Goal: Task Accomplishment & Management: Use online tool/utility

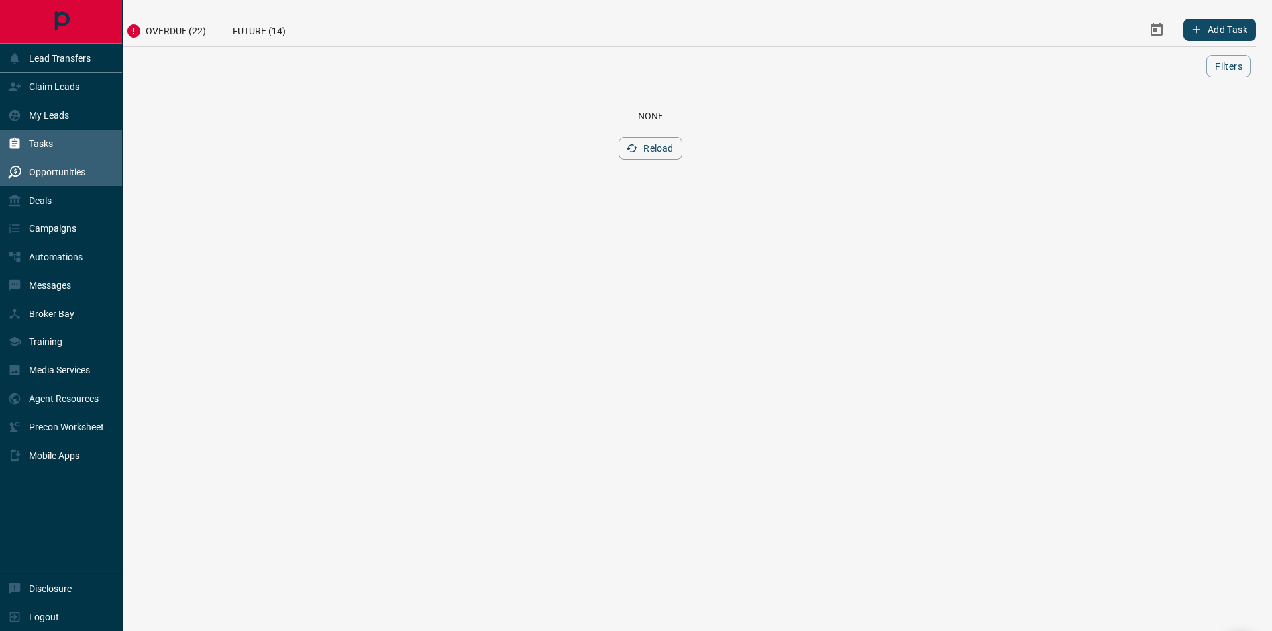
click at [30, 163] on div "Opportunities" at bounding box center [61, 172] width 123 height 28
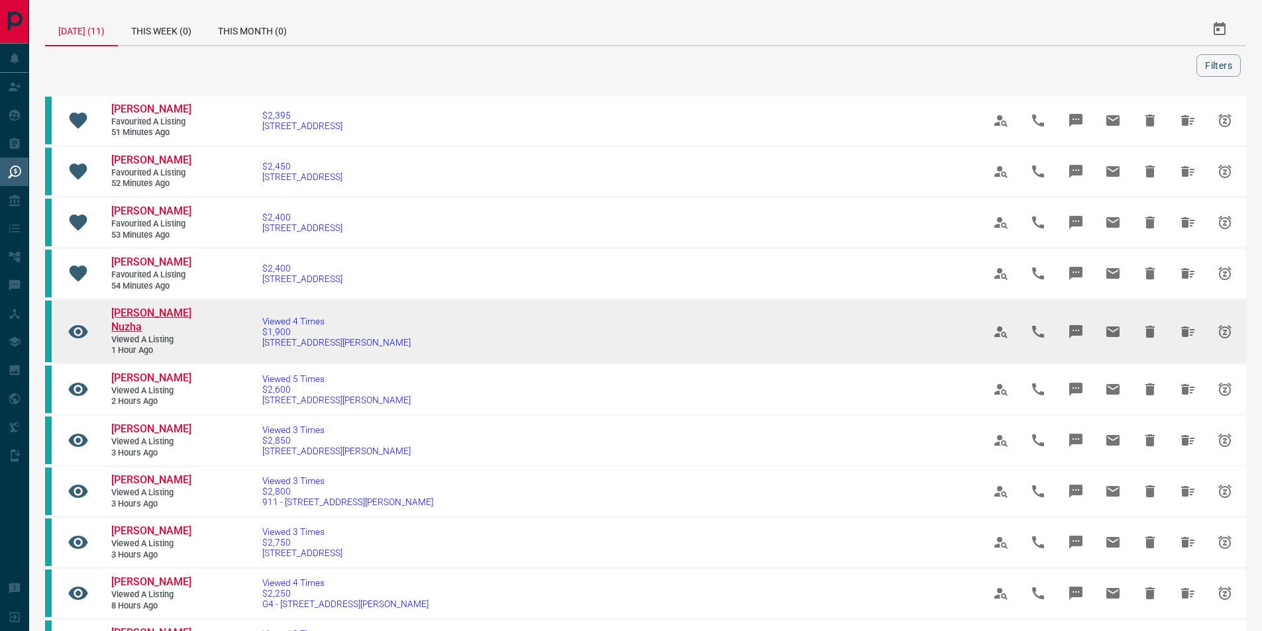
click at [146, 311] on span "[PERSON_NAME] Nuzha" at bounding box center [151, 320] width 80 height 26
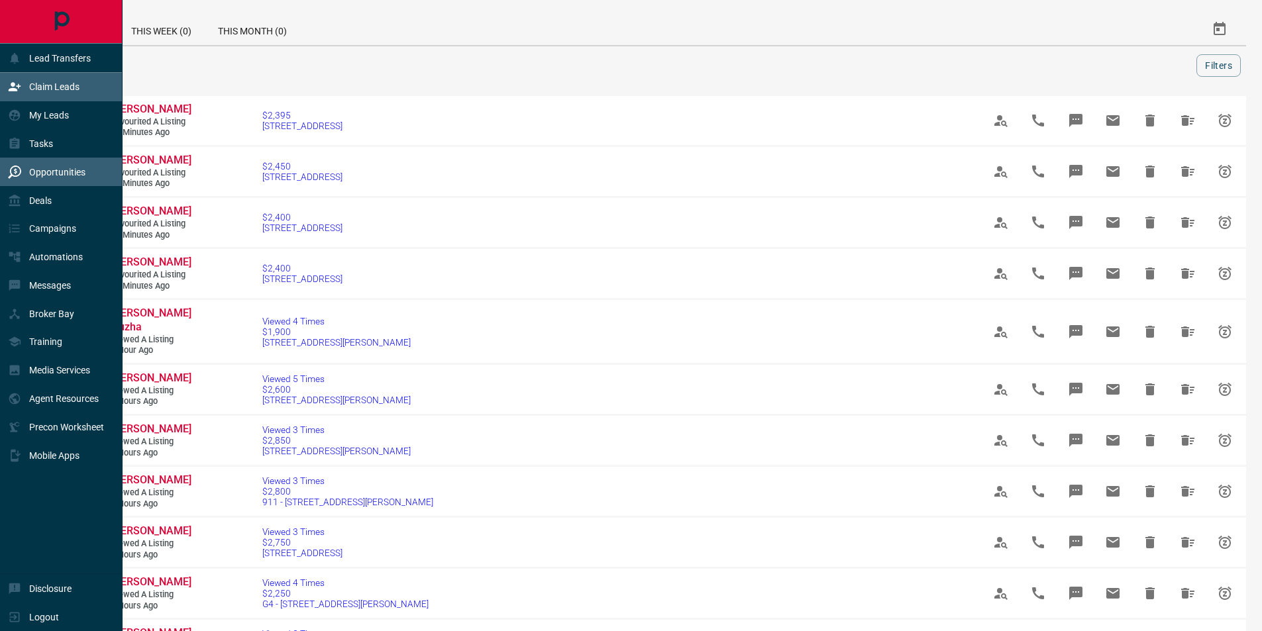
click at [24, 89] on div "Claim Leads" at bounding box center [44, 87] width 72 height 22
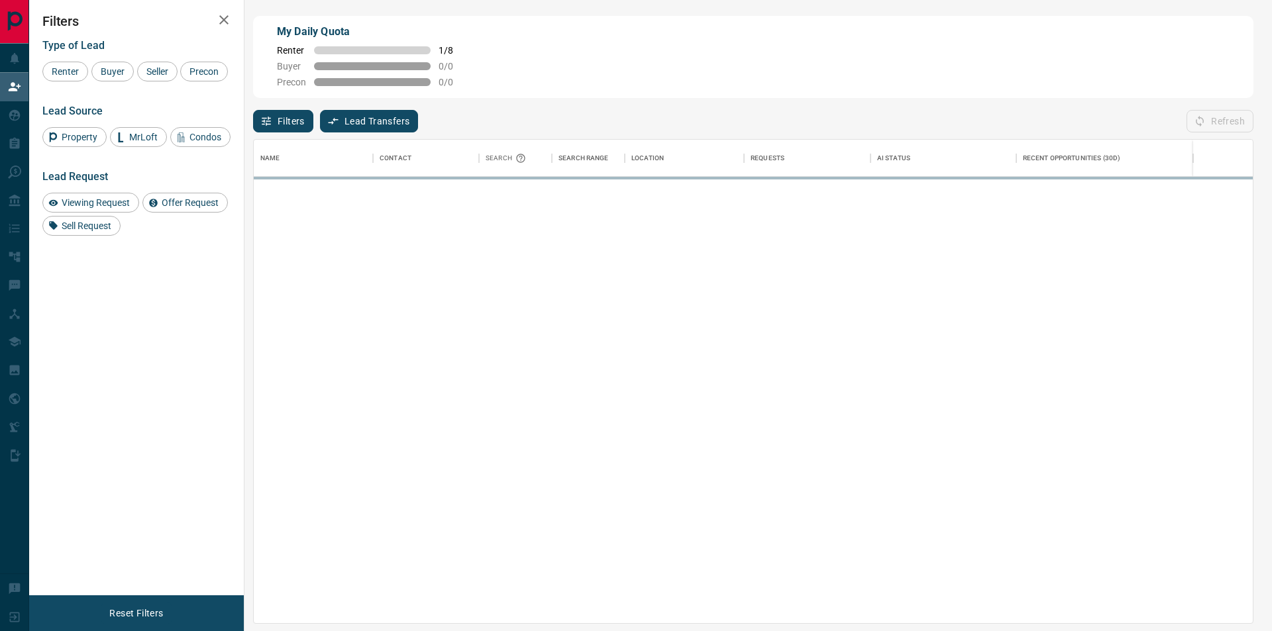
scroll to position [474, 989]
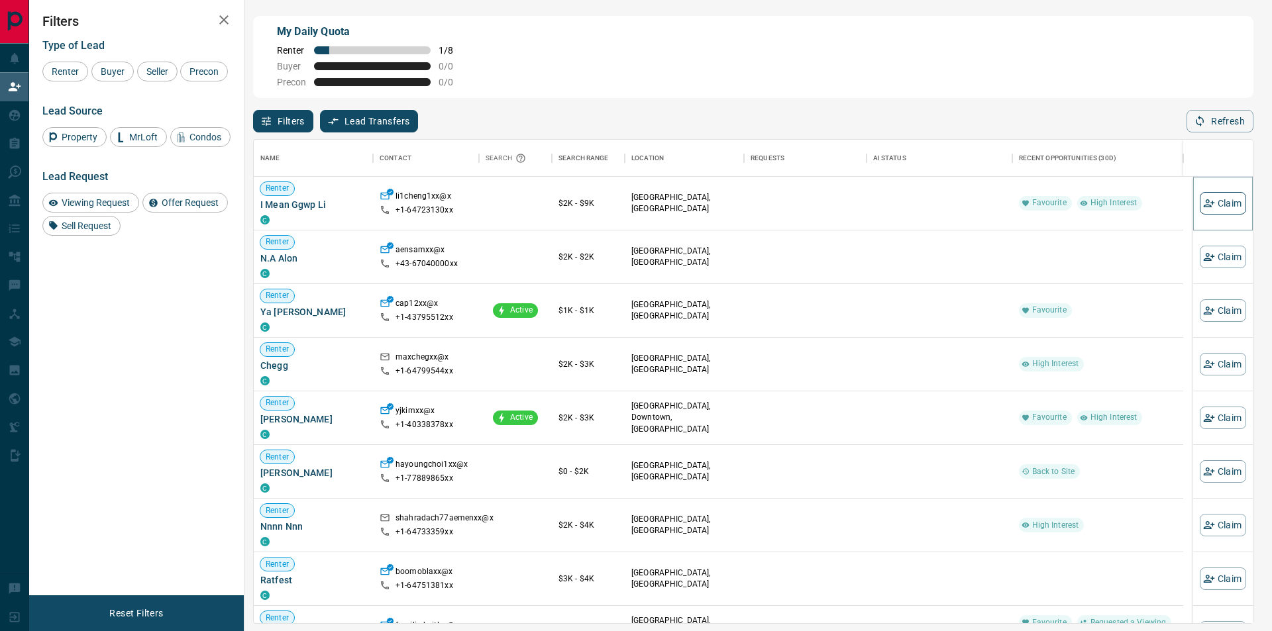
click at [1231, 207] on button "Claim" at bounding box center [1223, 203] width 46 height 23
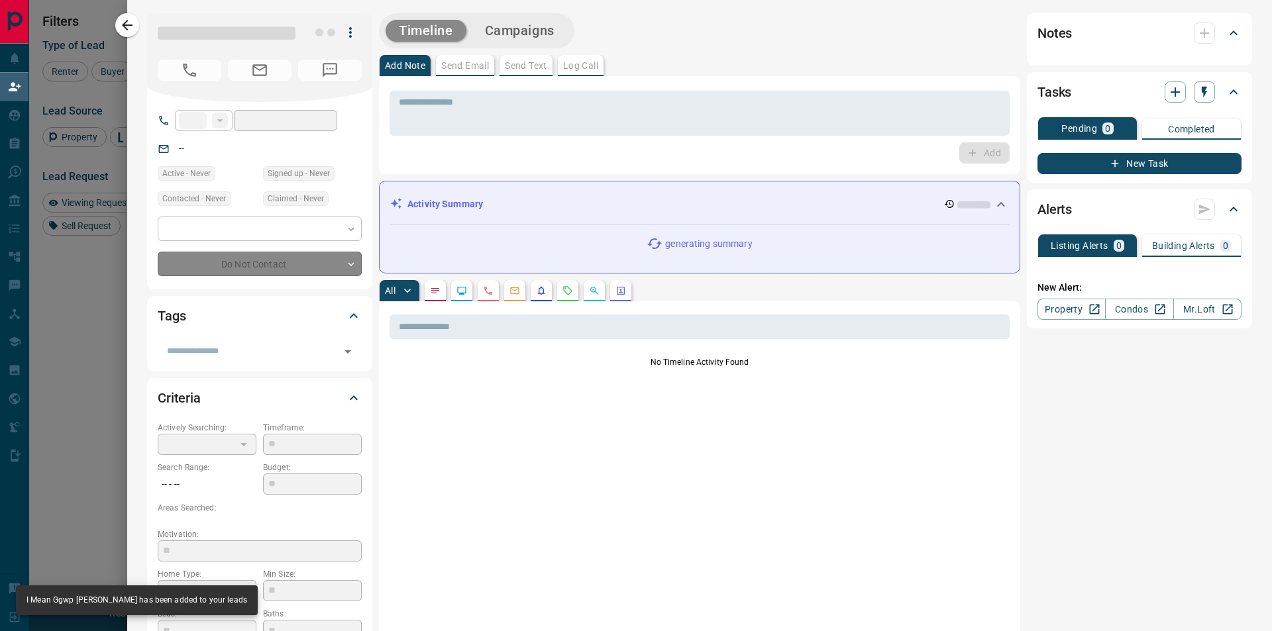
type input "**"
type input "**********"
type input "**"
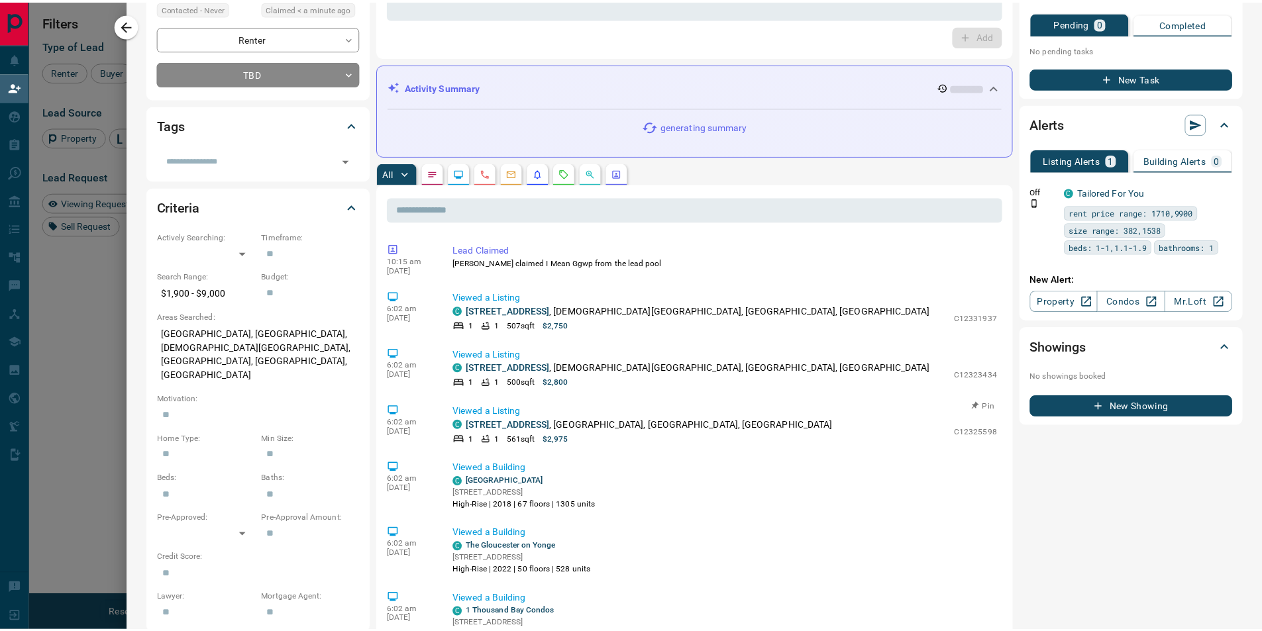
scroll to position [0, 0]
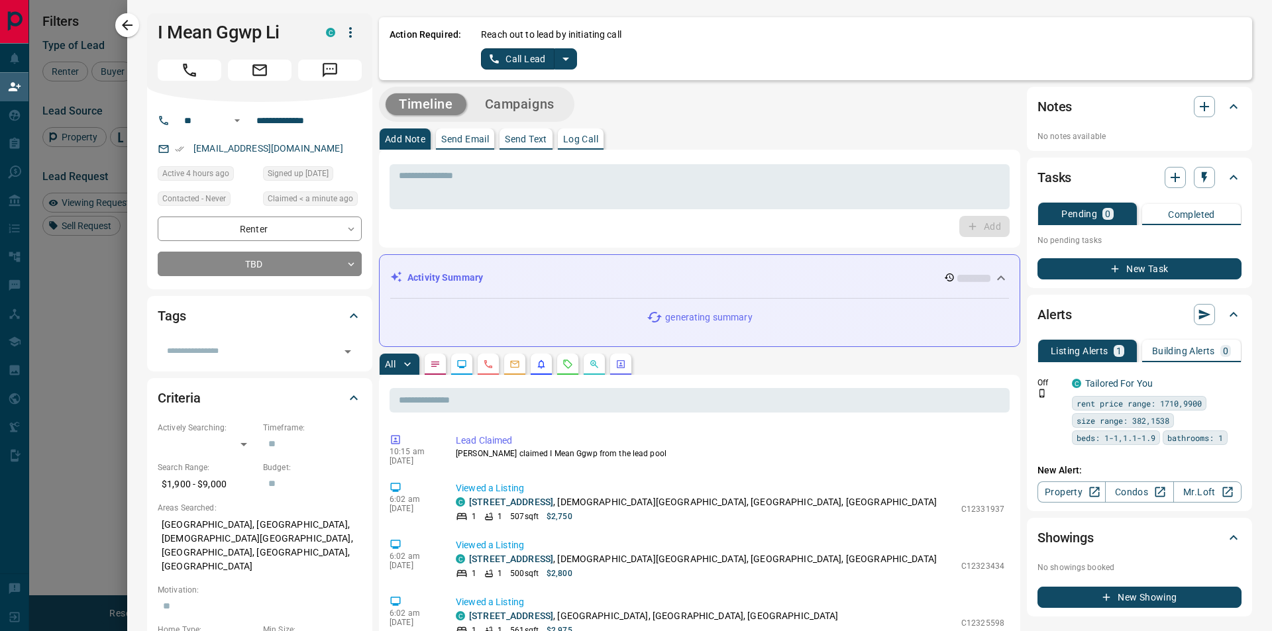
click at [510, 62] on button "Call Lead" at bounding box center [518, 58] width 74 height 21
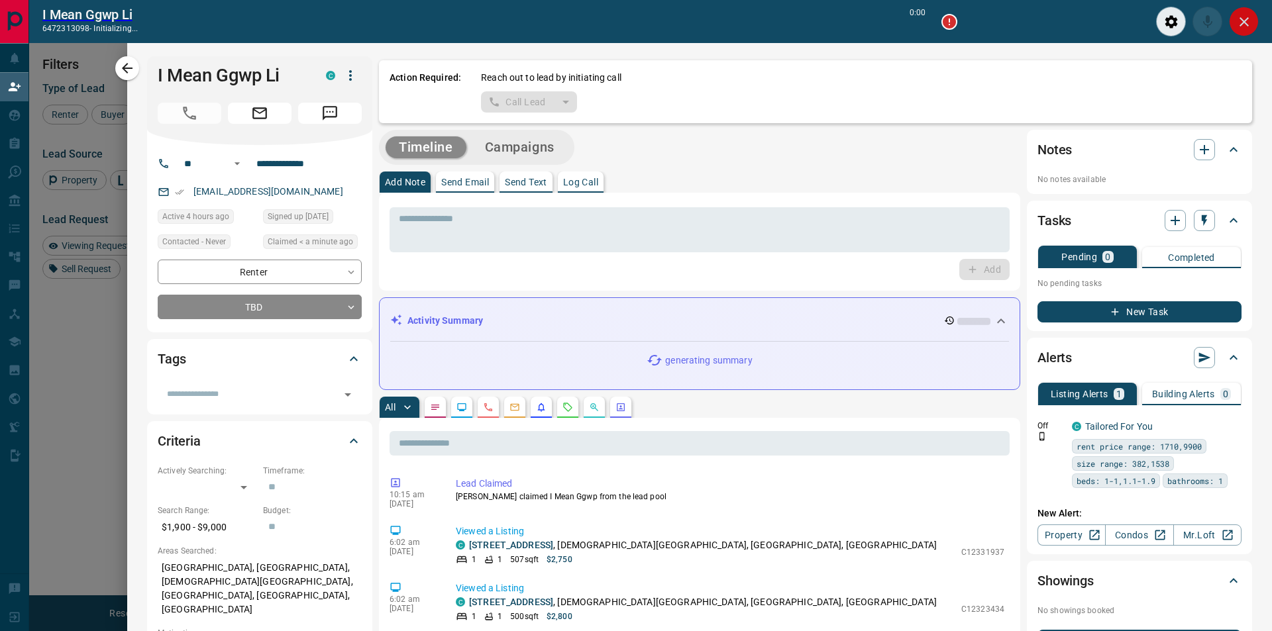
scroll to position [441, 979]
click at [1236, 15] on icon "Close" at bounding box center [1234, 22] width 16 height 16
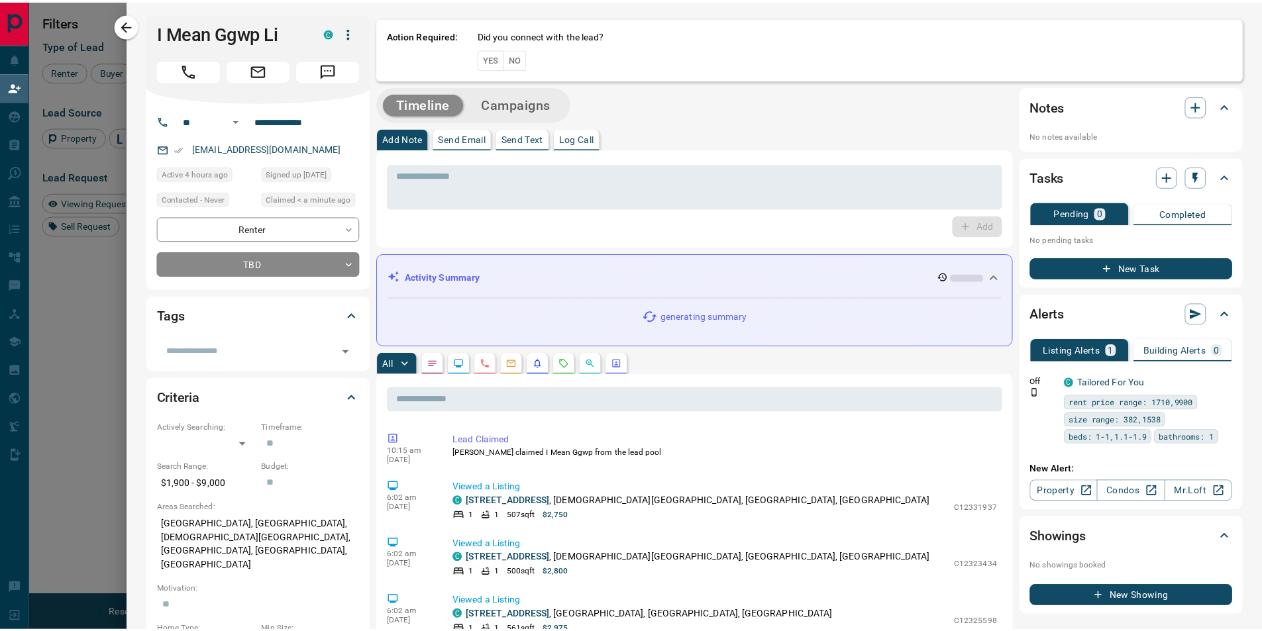
scroll to position [474, 989]
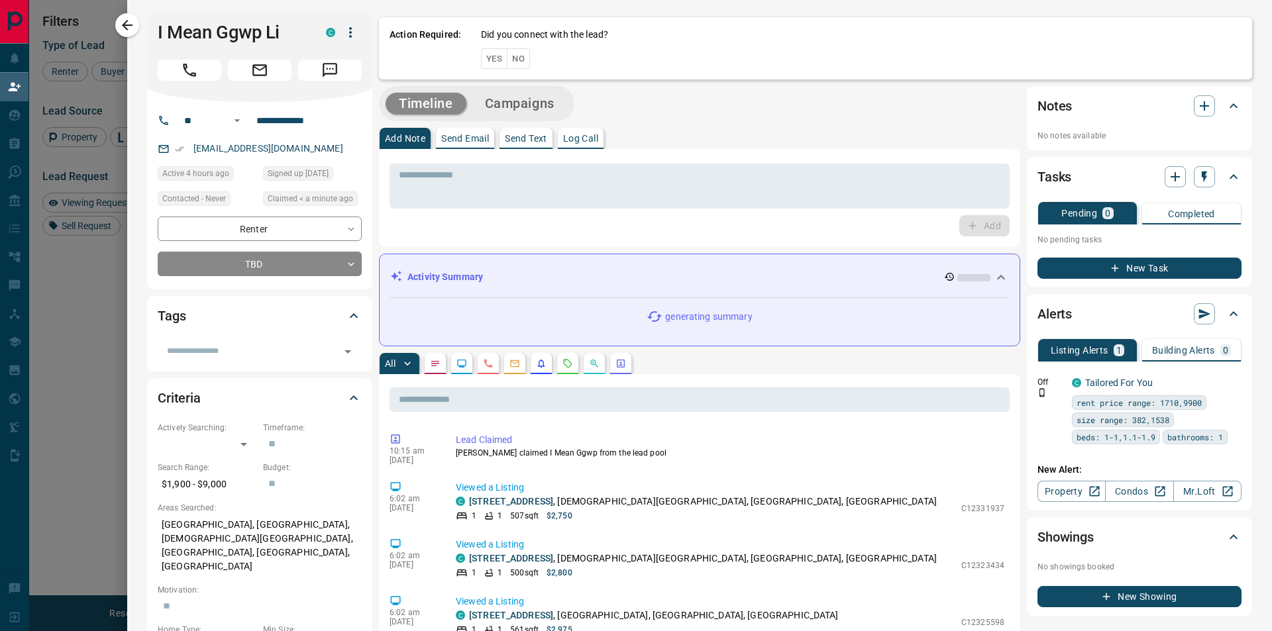
click at [530, 59] on div "Did you connect with the lead? Yes No" at bounding box center [861, 48] width 761 height 41
click at [527, 59] on div "Action Required: Did you connect with the lead? Yes No" at bounding box center [815, 46] width 873 height 66
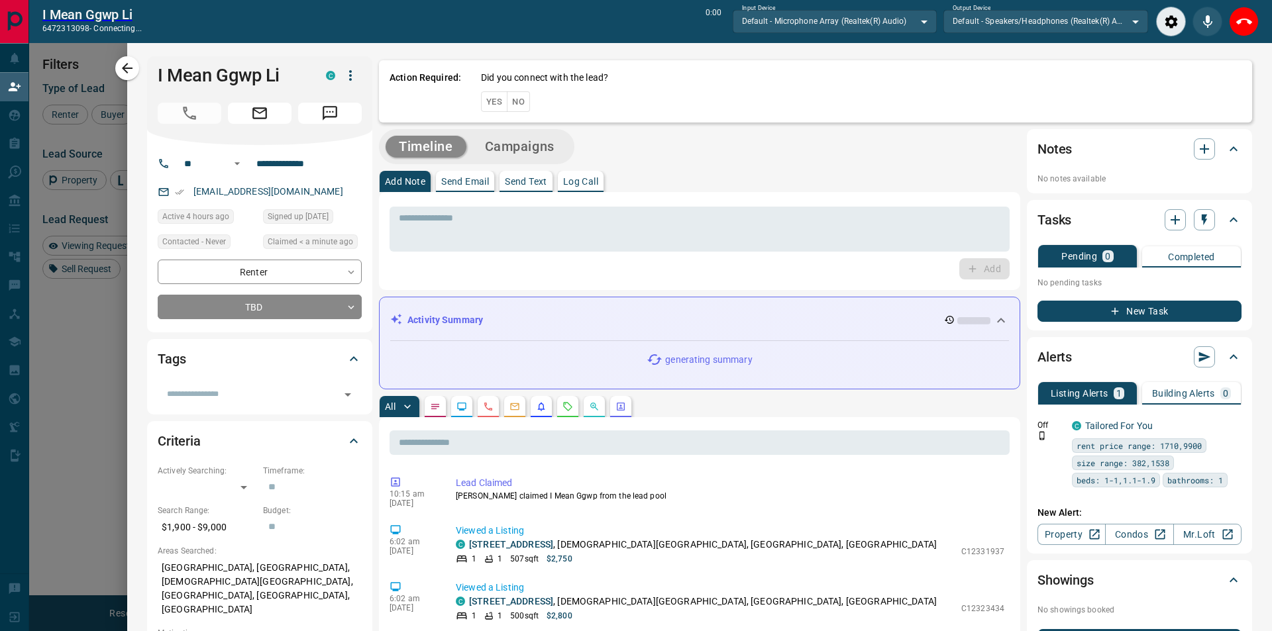
scroll to position [441, 979]
click at [1247, 25] on button "End Call" at bounding box center [1234, 22] width 30 height 30
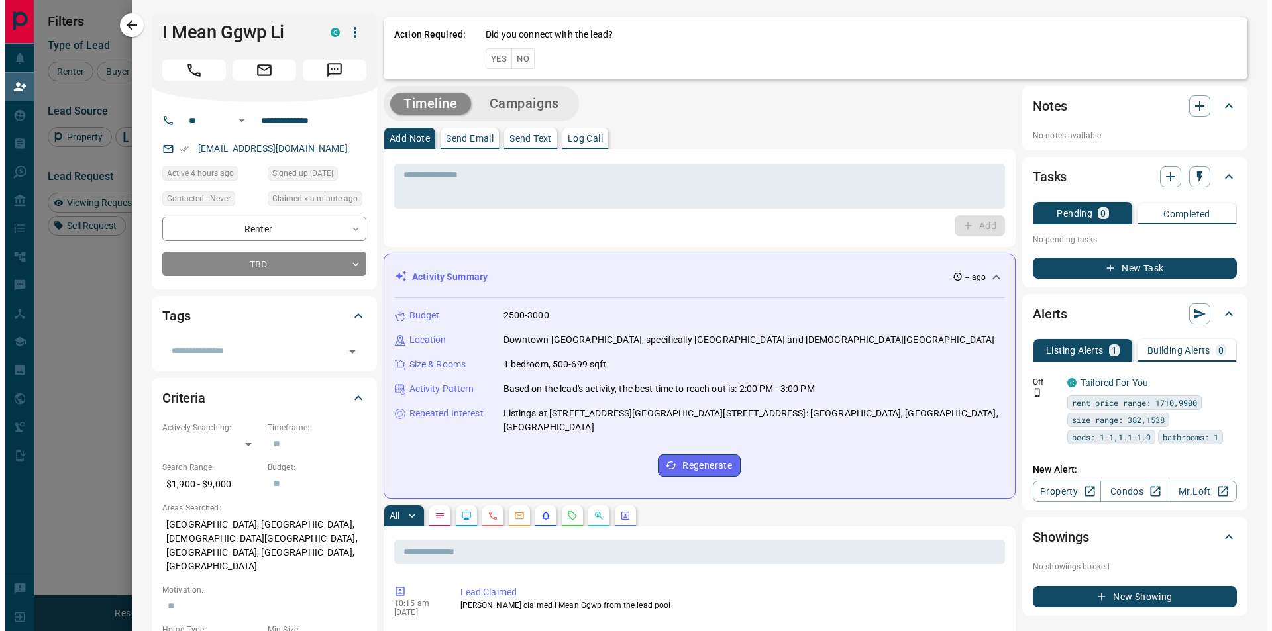
scroll to position [474, 989]
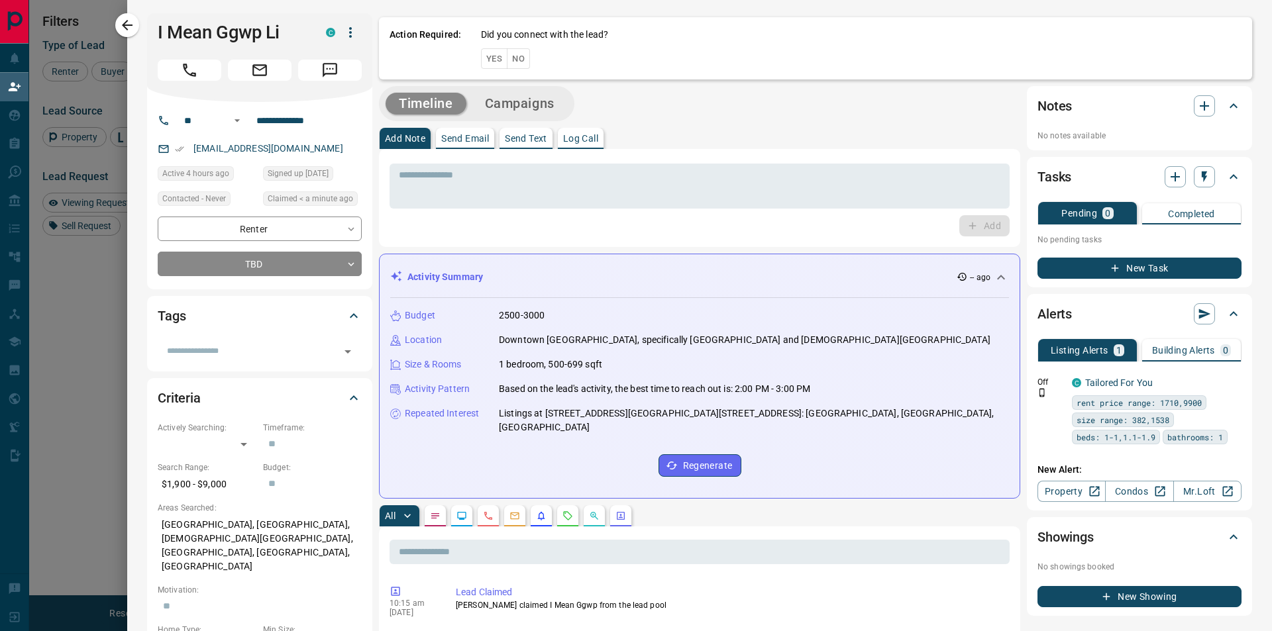
click at [514, 56] on button "No" at bounding box center [518, 58] width 23 height 21
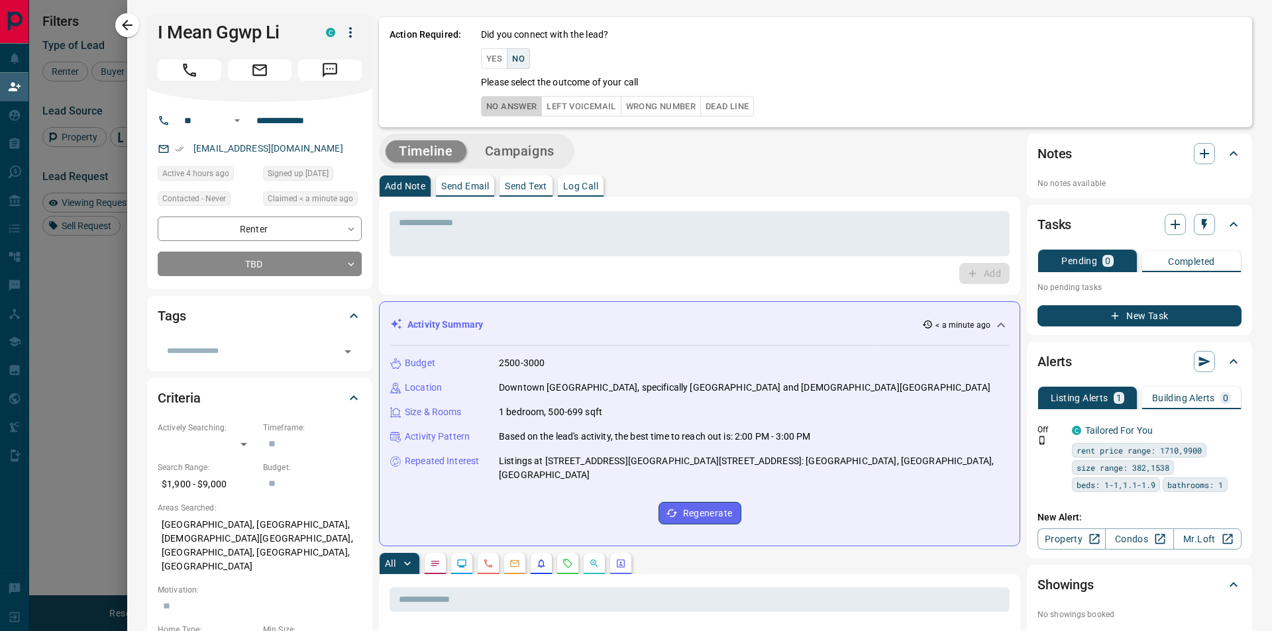
click at [504, 101] on button "No Answer" at bounding box center [511, 106] width 61 height 21
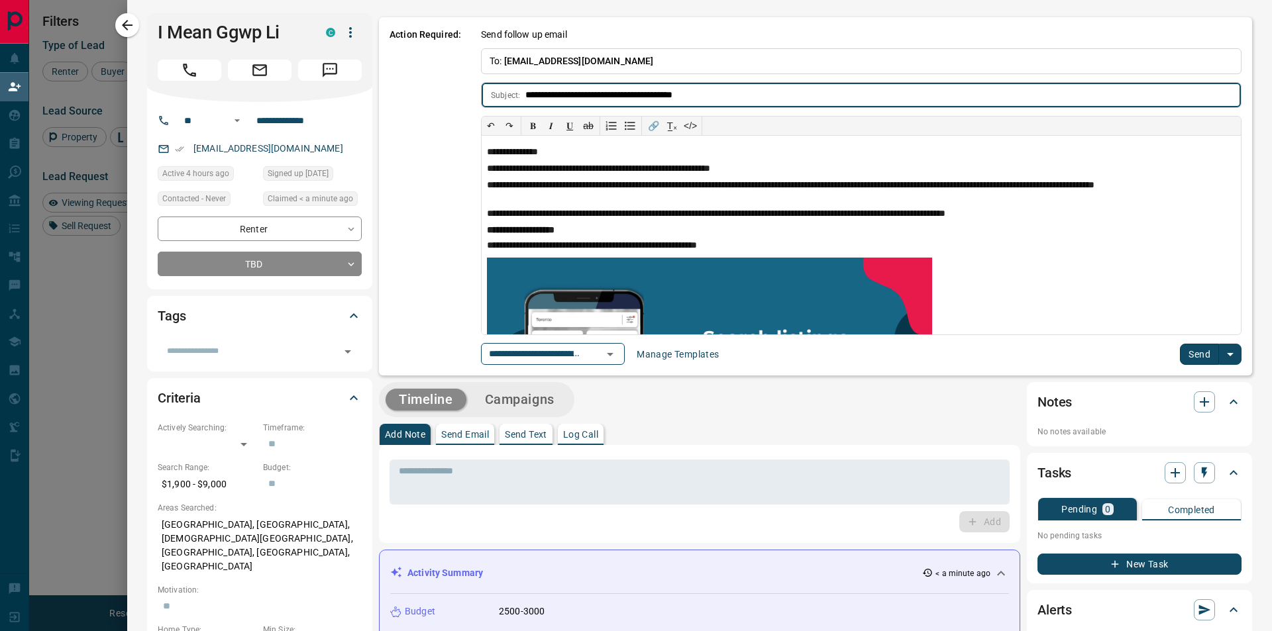
click at [1187, 347] on button "Send" at bounding box center [1199, 354] width 39 height 21
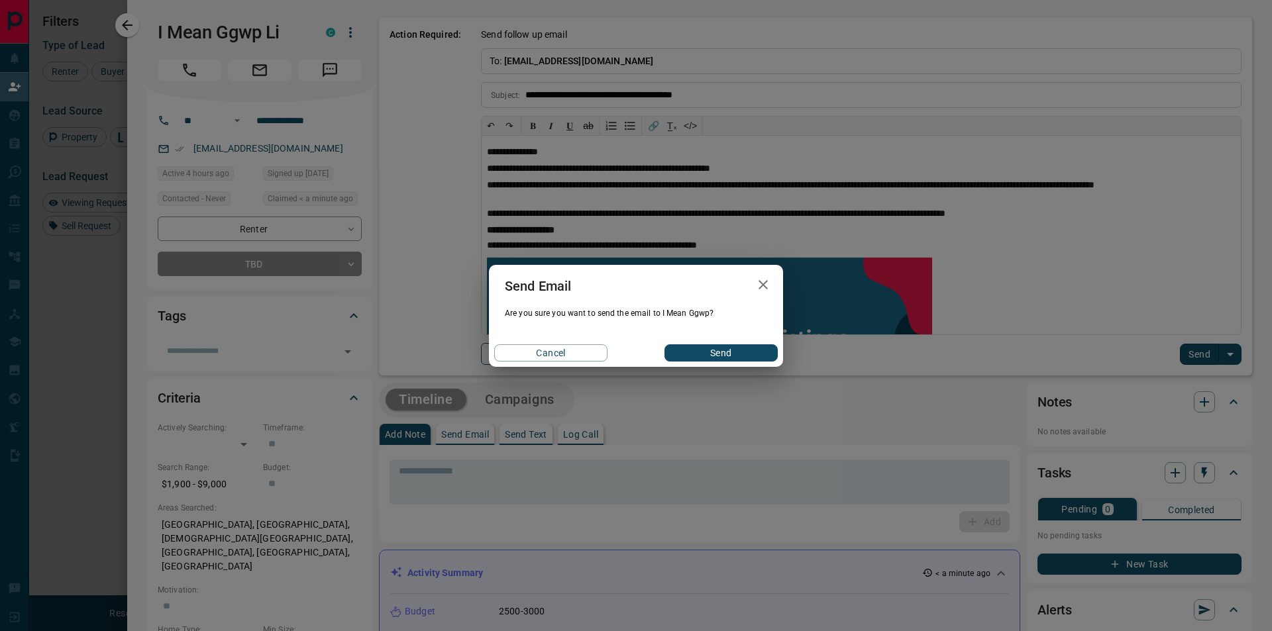
click at [682, 350] on button "Send" at bounding box center [720, 352] width 113 height 17
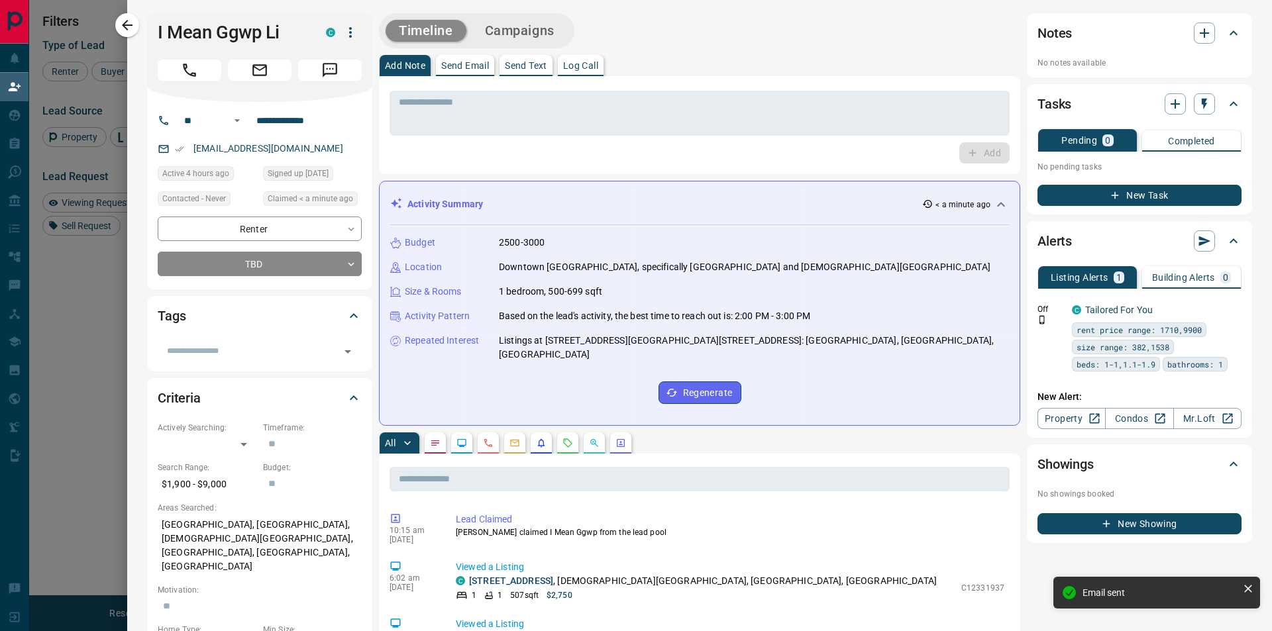
click at [527, 28] on button "Campaigns" at bounding box center [520, 31] width 96 height 22
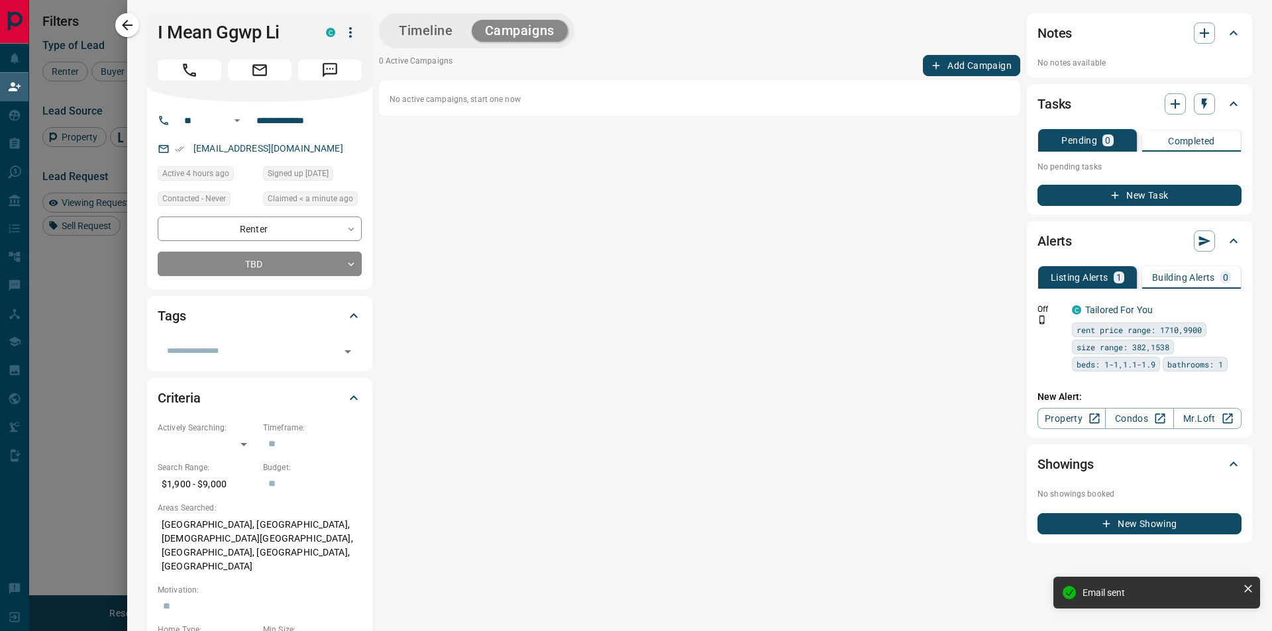
click at [970, 59] on button "Add Campaign" at bounding box center [971, 65] width 97 height 21
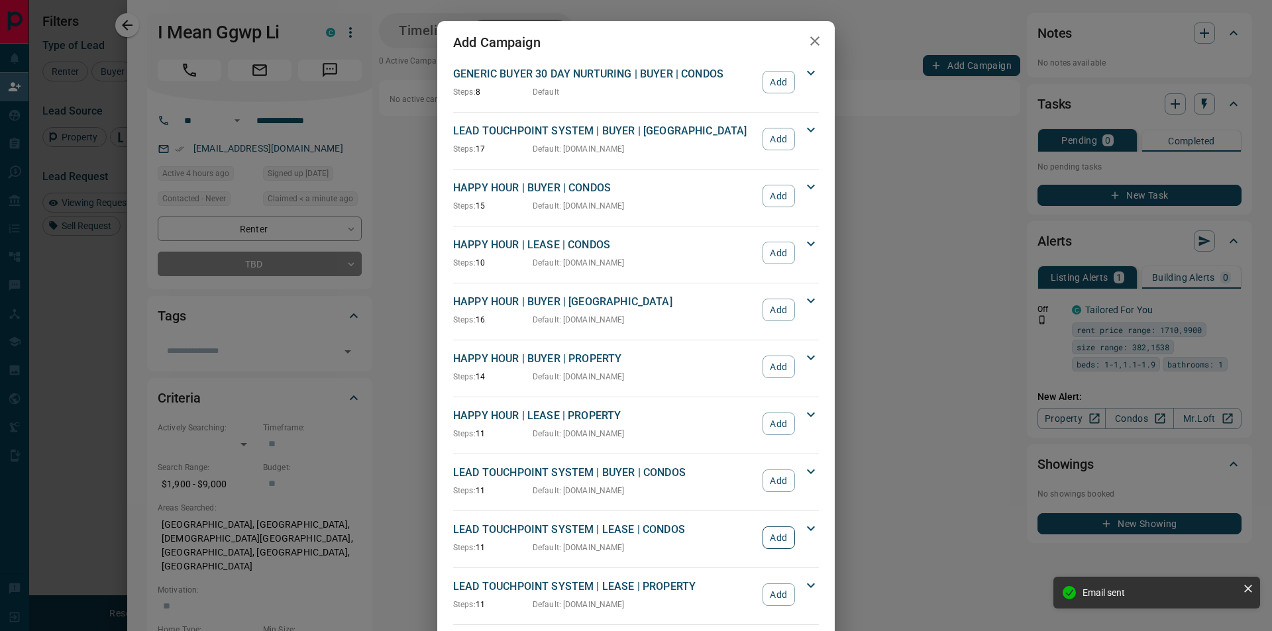
click at [770, 539] on button "Add" at bounding box center [779, 538] width 32 height 23
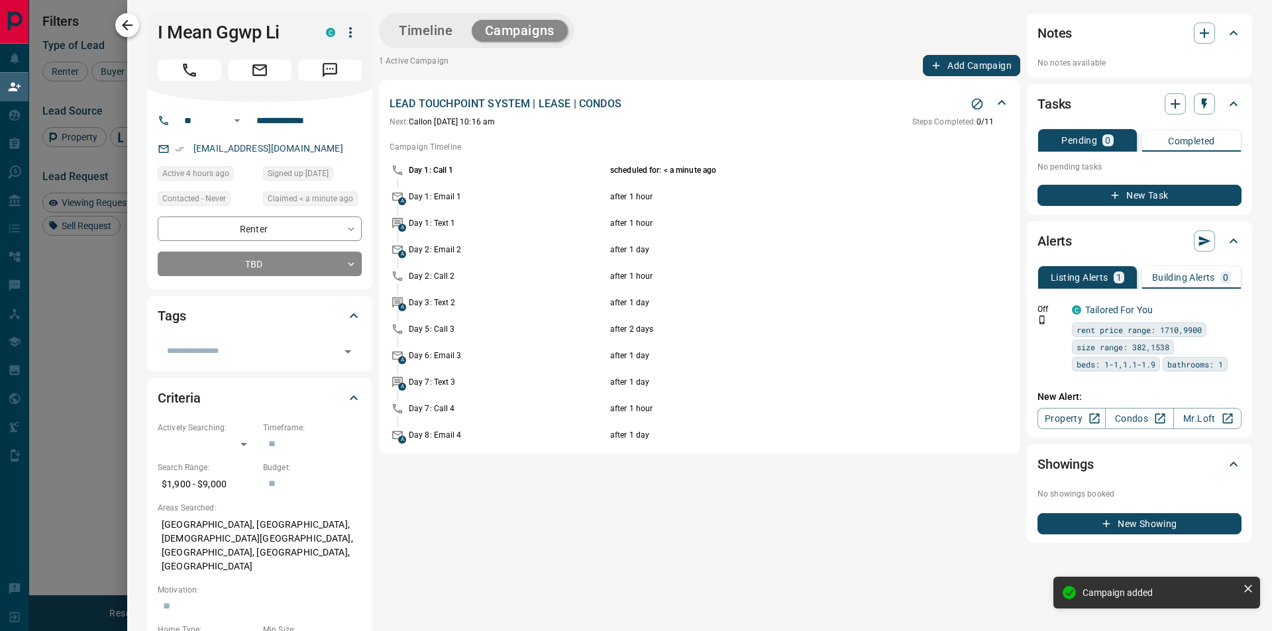
click at [132, 25] on icon "button" at bounding box center [127, 25] width 11 height 11
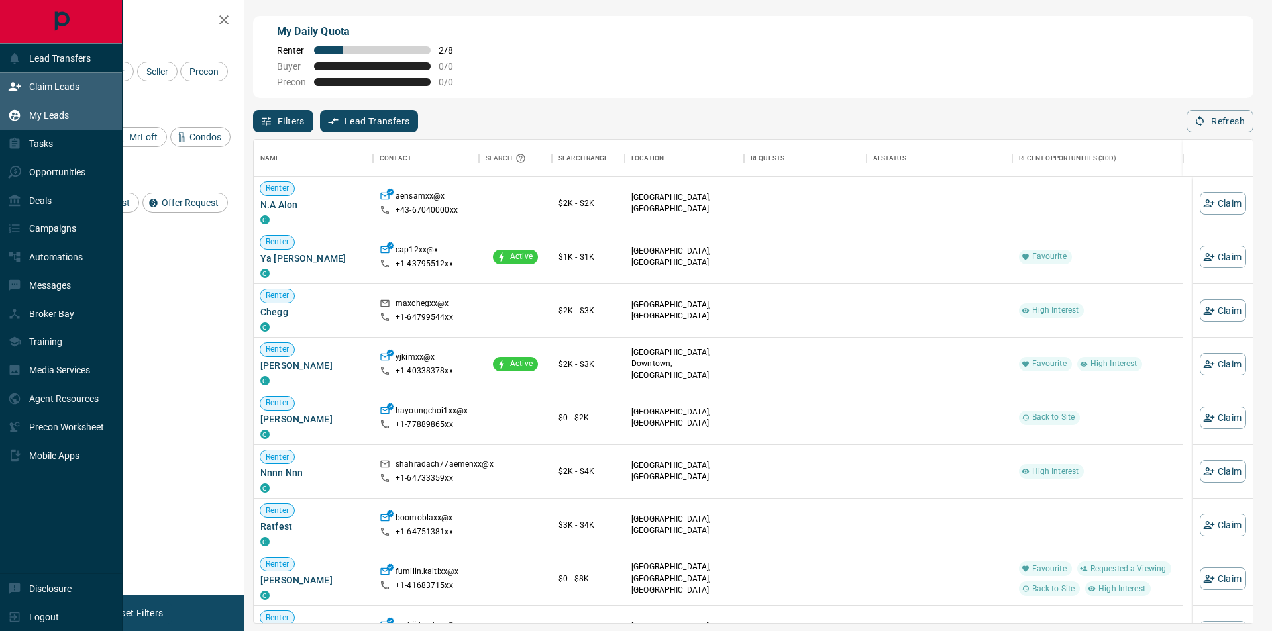
click at [34, 118] on p "My Leads" at bounding box center [49, 115] width 40 height 11
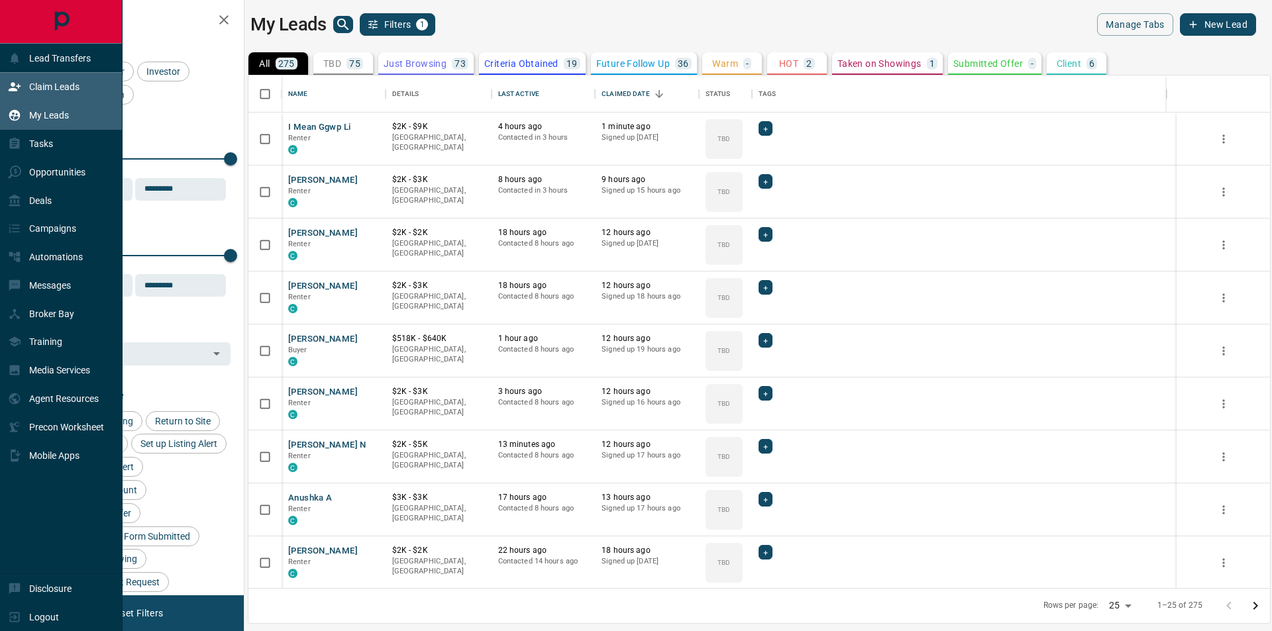
scroll to position [503, 1012]
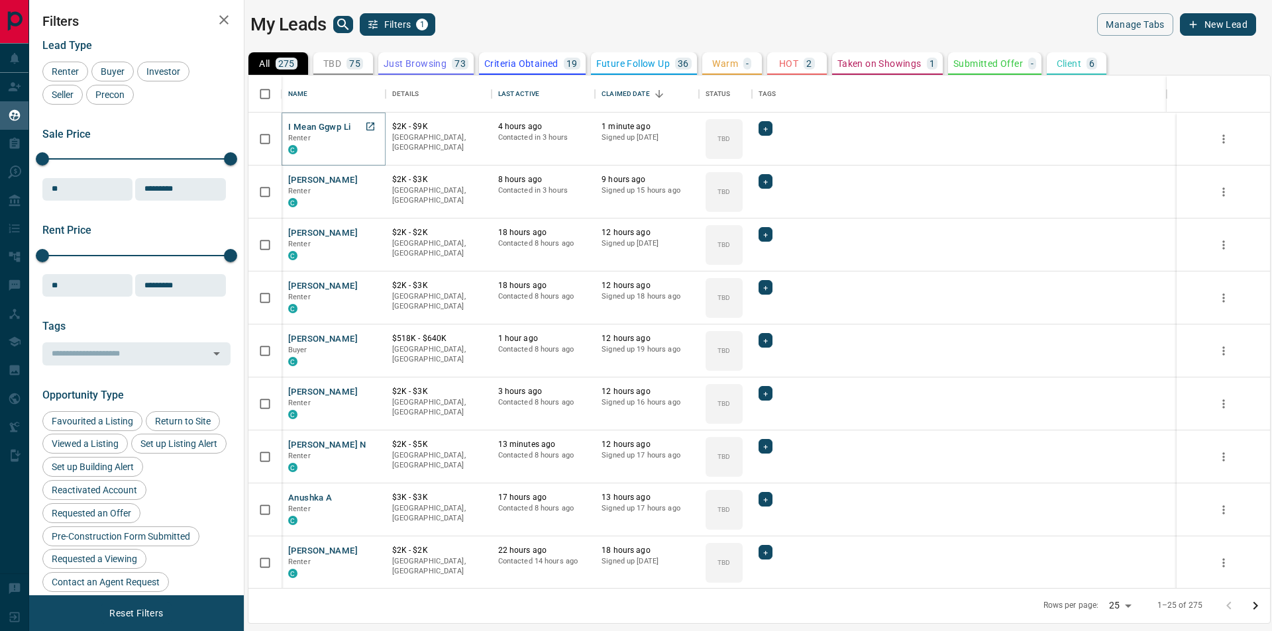
click at [321, 127] on button "I Mean Ggwp Li" at bounding box center [319, 127] width 62 height 13
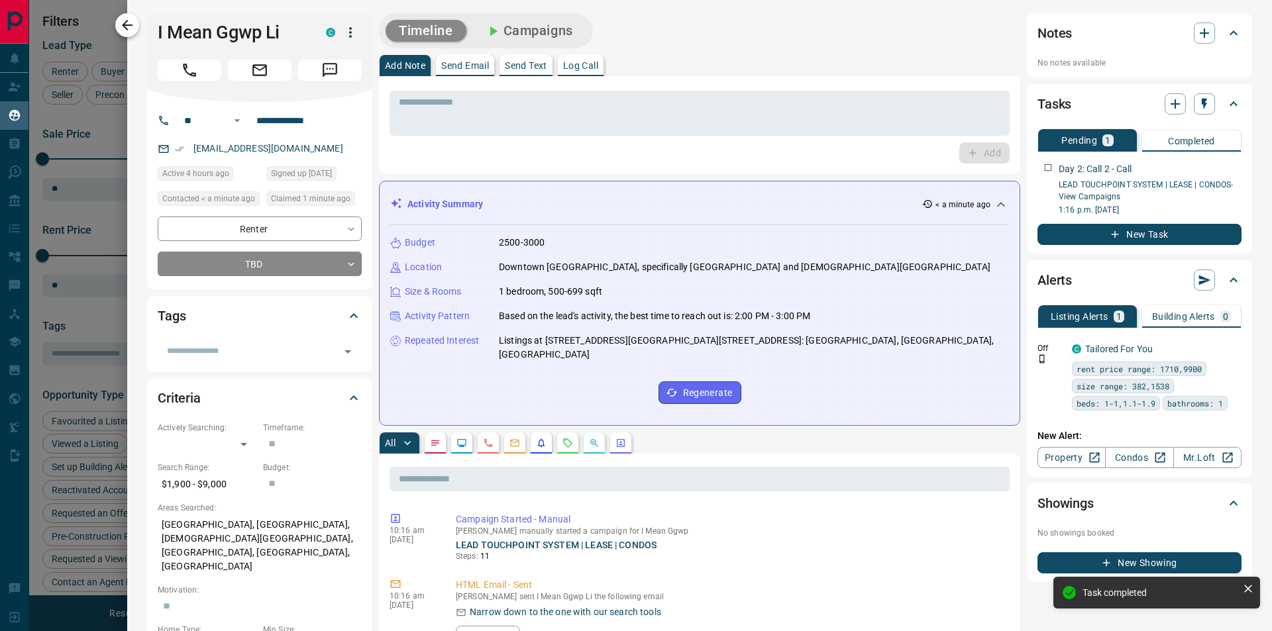
click at [131, 28] on icon "button" at bounding box center [127, 25] width 16 height 16
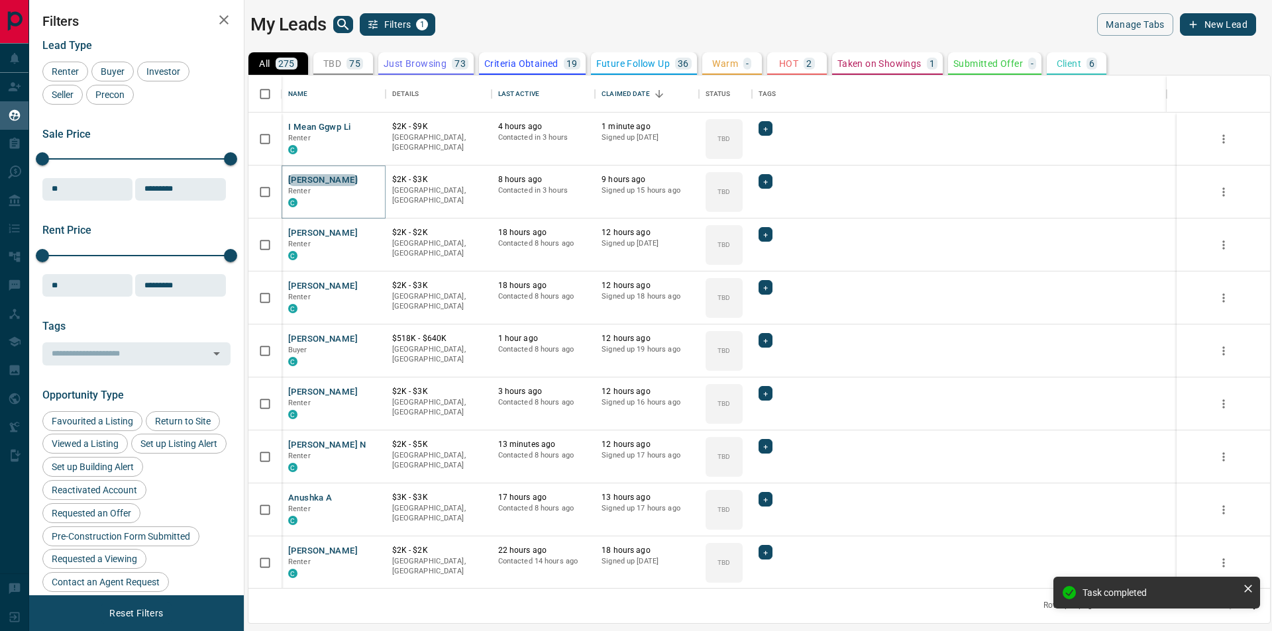
click at [339, 183] on button "[PERSON_NAME]" at bounding box center [323, 180] width 70 height 13
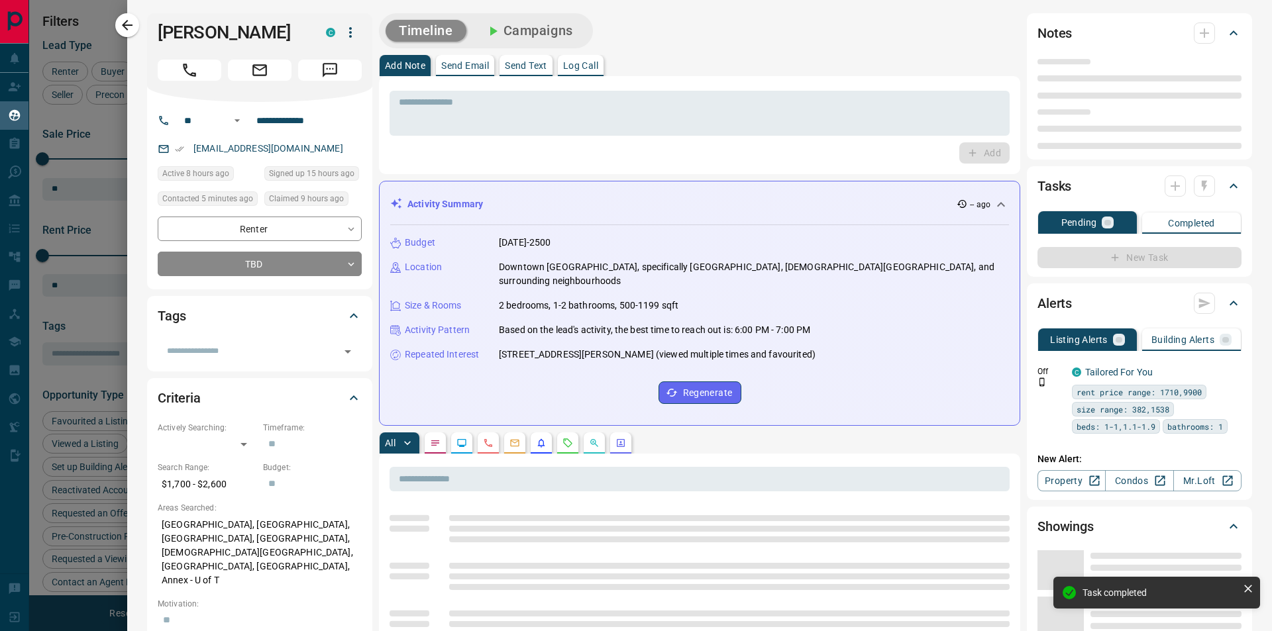
type input "**"
type input "**********"
type input "**"
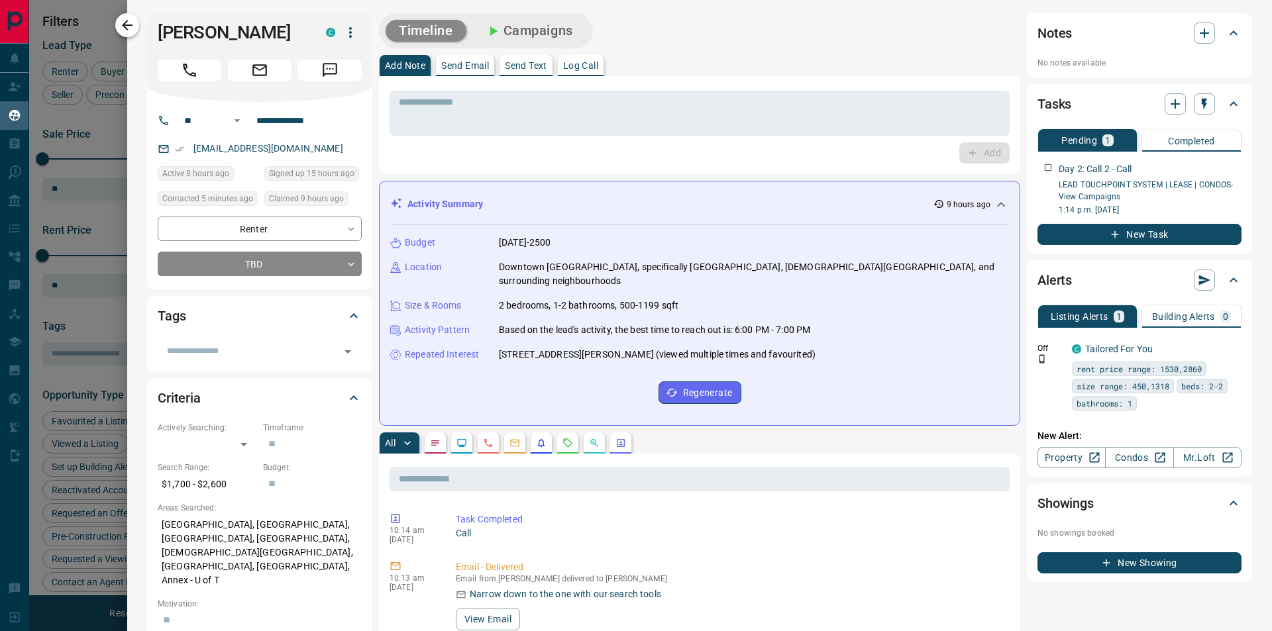
click at [123, 26] on icon "button" at bounding box center [127, 25] width 16 height 16
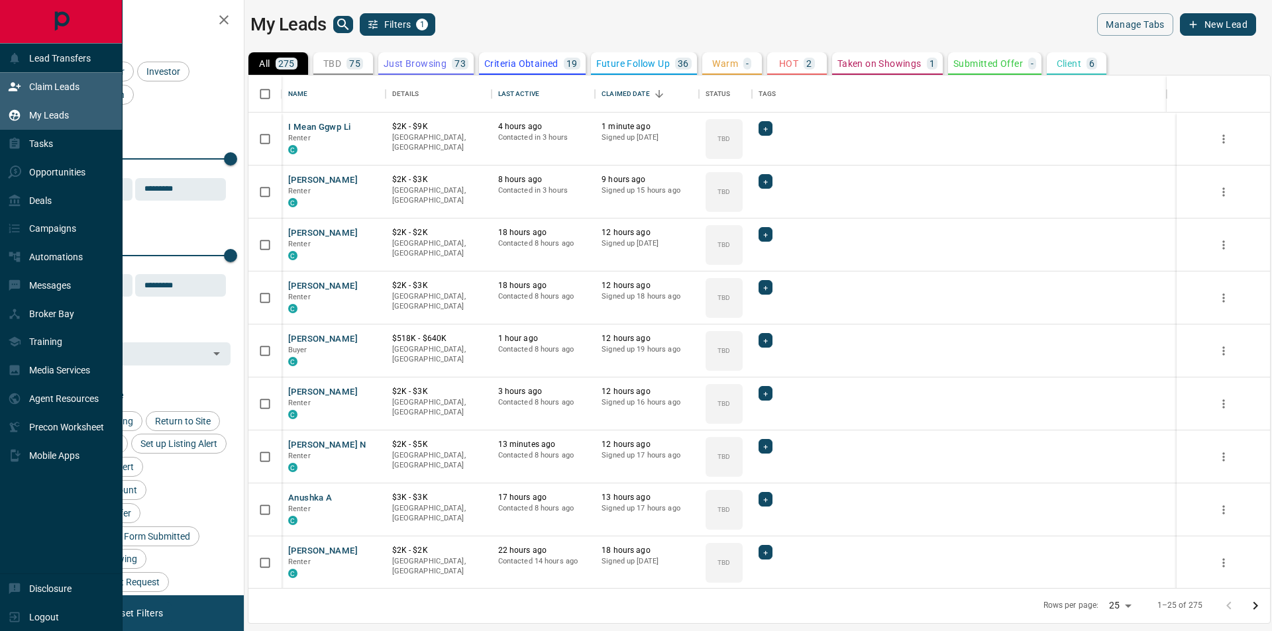
click at [36, 79] on div "Claim Leads" at bounding box center [44, 87] width 72 height 22
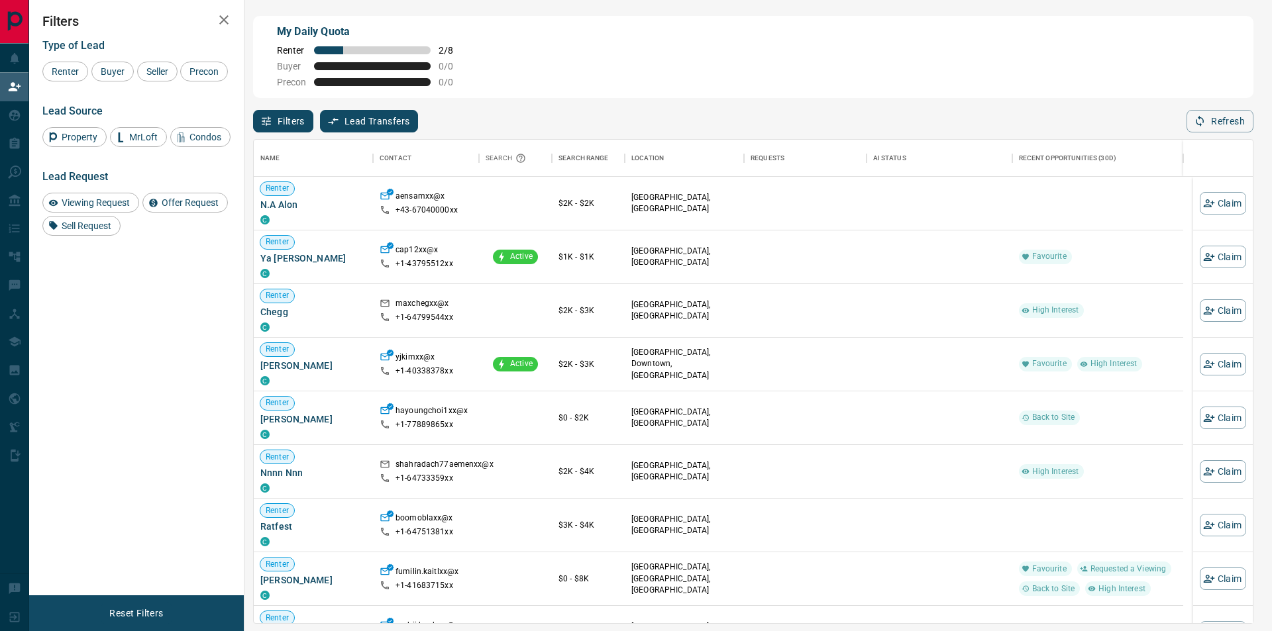
scroll to position [474, 989]
